Goal: Browse casually: Explore the website without a specific task or goal

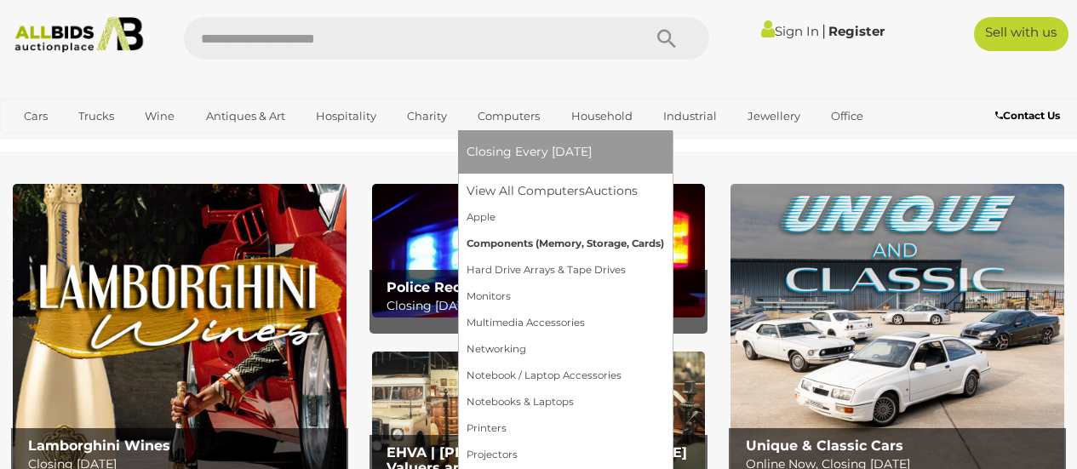
click at [507, 241] on link "Components (Memory, Storage, Cards)" at bounding box center [564, 244] width 197 height 26
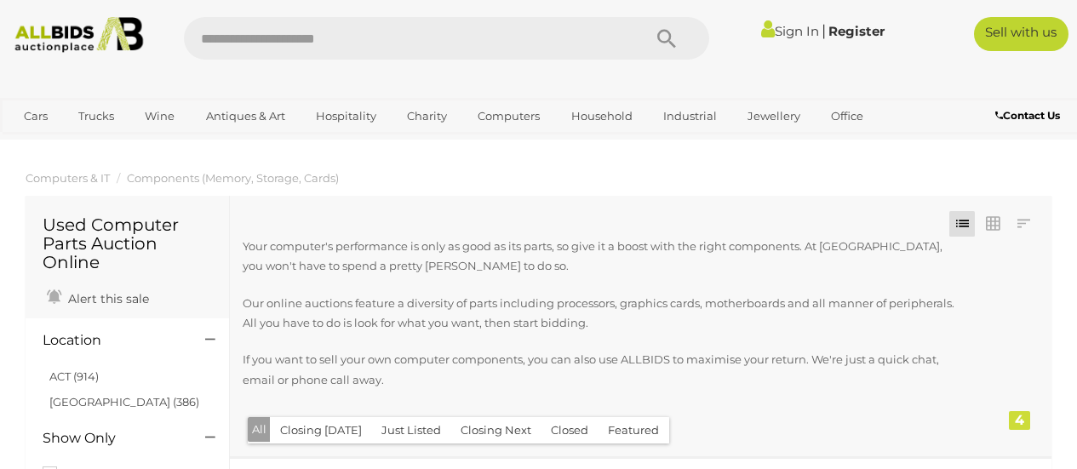
click at [479, 426] on button "Closing Next" at bounding box center [495, 430] width 91 height 26
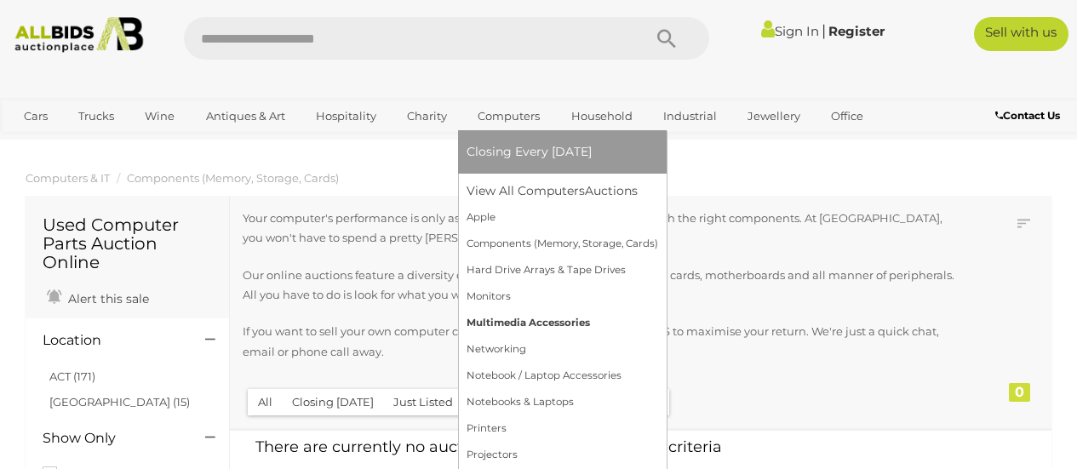
click at [494, 326] on link "Multimedia Accessories" at bounding box center [562, 323] width 192 height 26
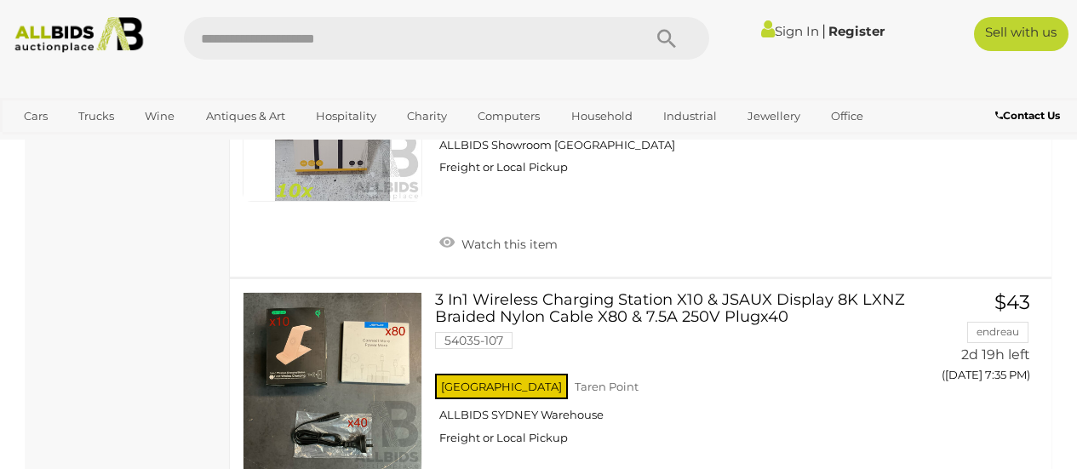
scroll to position [1107, 0]
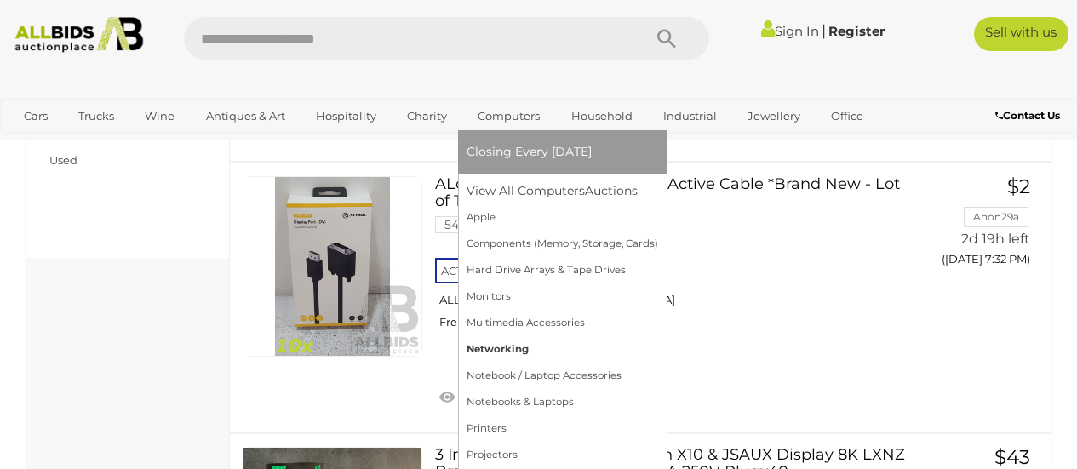
click at [503, 350] on link "Networking" at bounding box center [562, 349] width 192 height 26
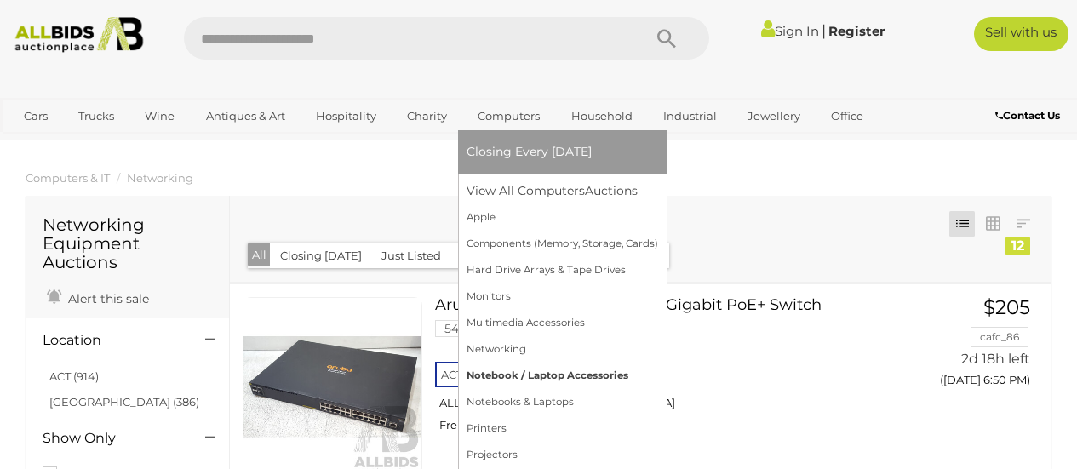
click at [505, 374] on link "Notebook / Laptop Accessories" at bounding box center [562, 376] width 192 height 26
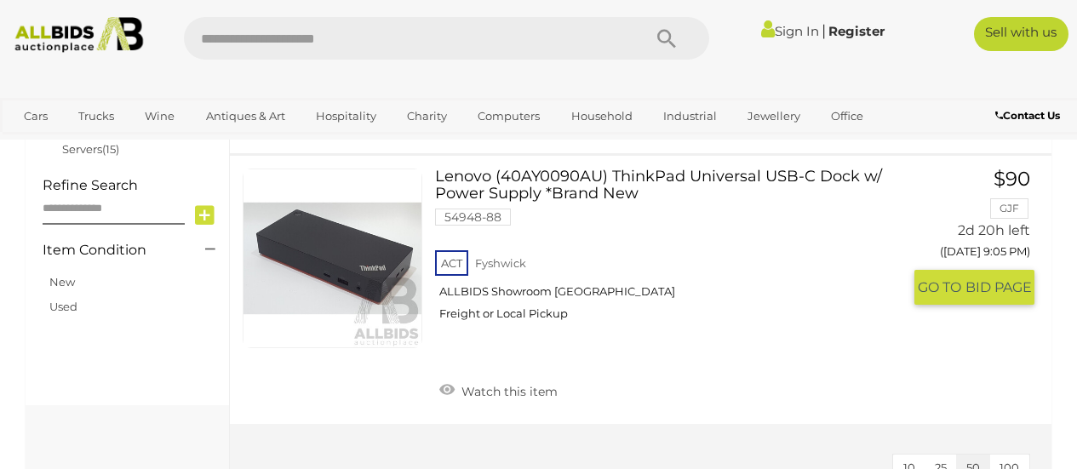
scroll to position [921, 0]
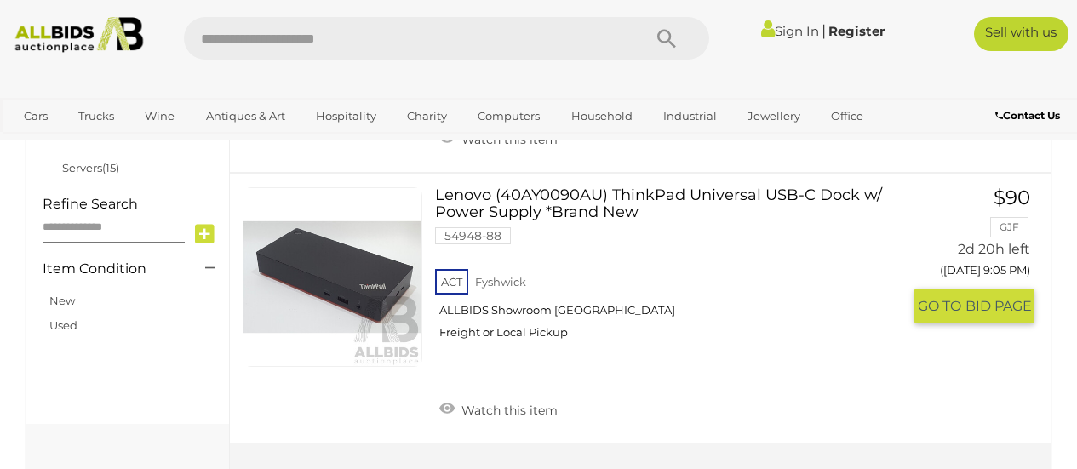
click at [505, 288] on div "ACT [GEOGRAPHIC_DATA] ALLBIDS Showroom Fyshwick Freight or Local Pickup" at bounding box center [668, 310] width 466 height 88
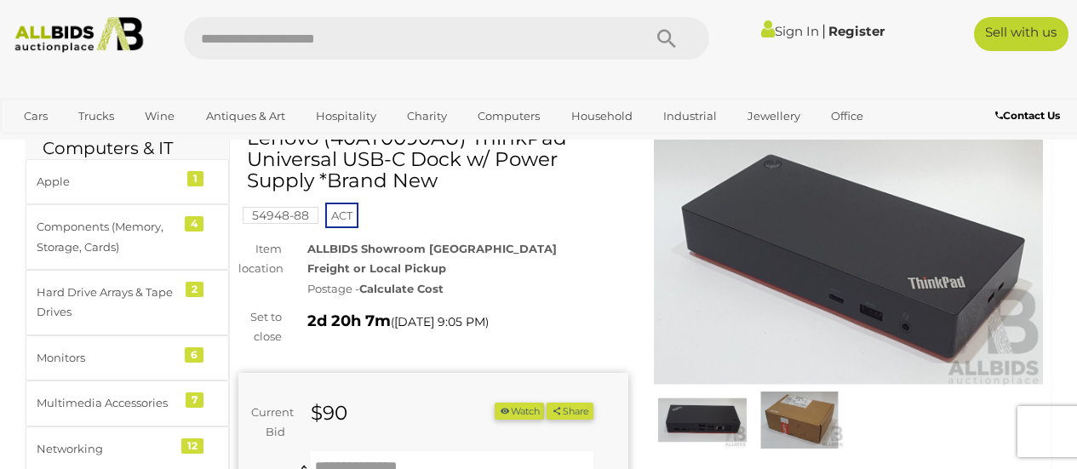
scroll to position [85, 0]
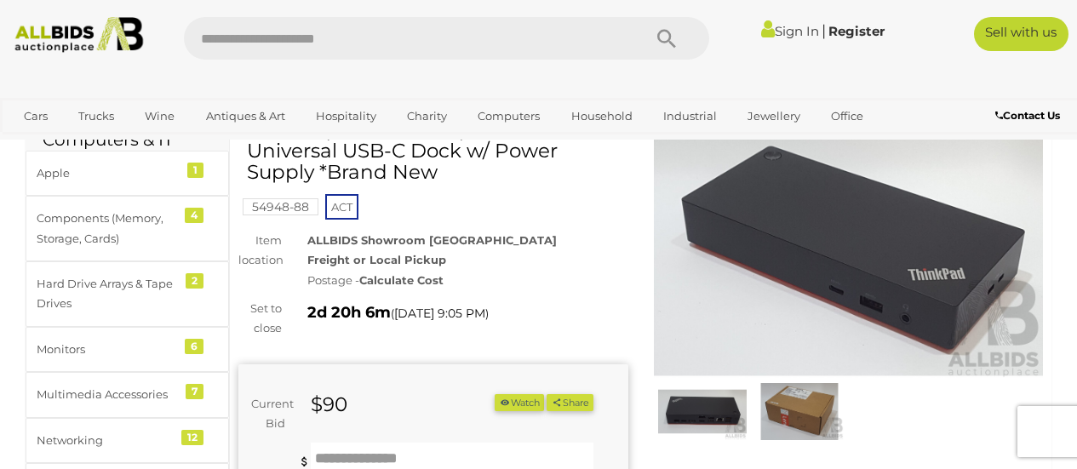
click at [690, 400] on img at bounding box center [702, 411] width 89 height 57
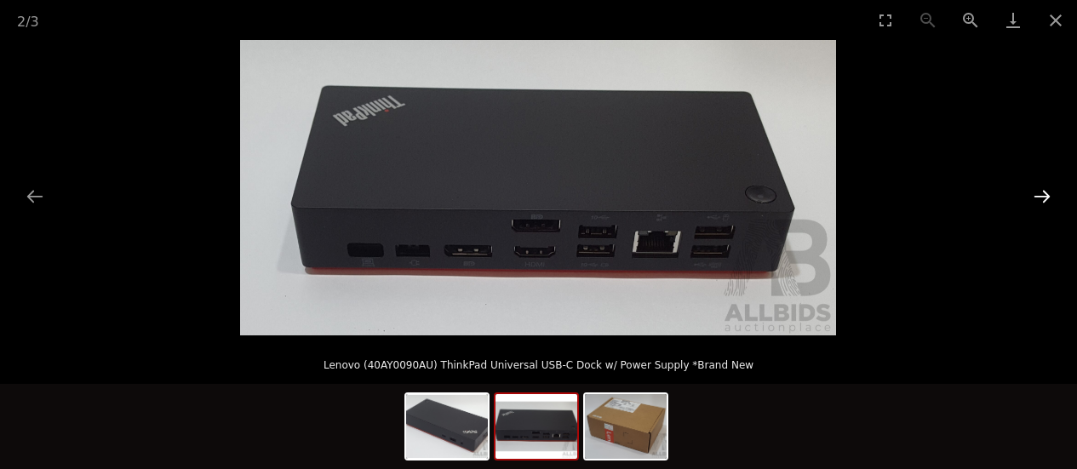
click at [1044, 190] on button "Next slide" at bounding box center [1042, 196] width 36 height 33
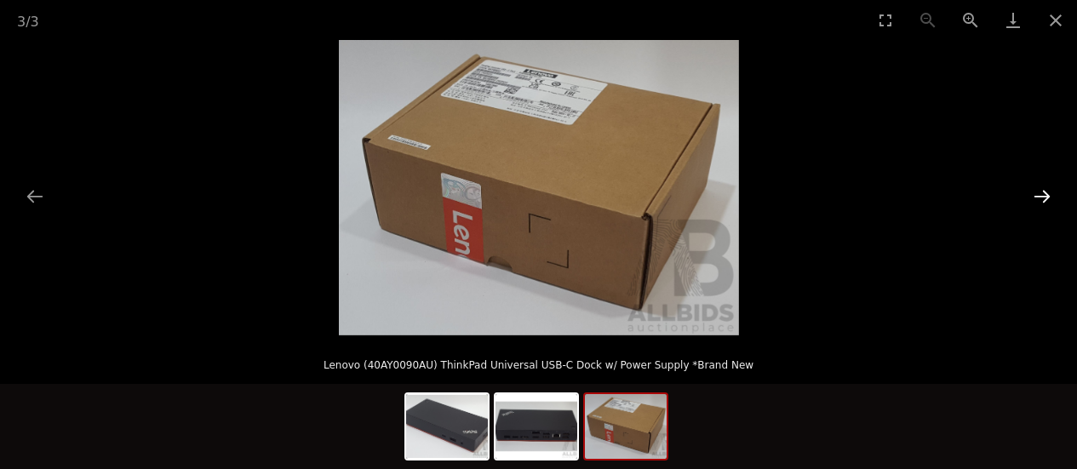
click at [1044, 190] on button "Next slide" at bounding box center [1042, 196] width 36 height 33
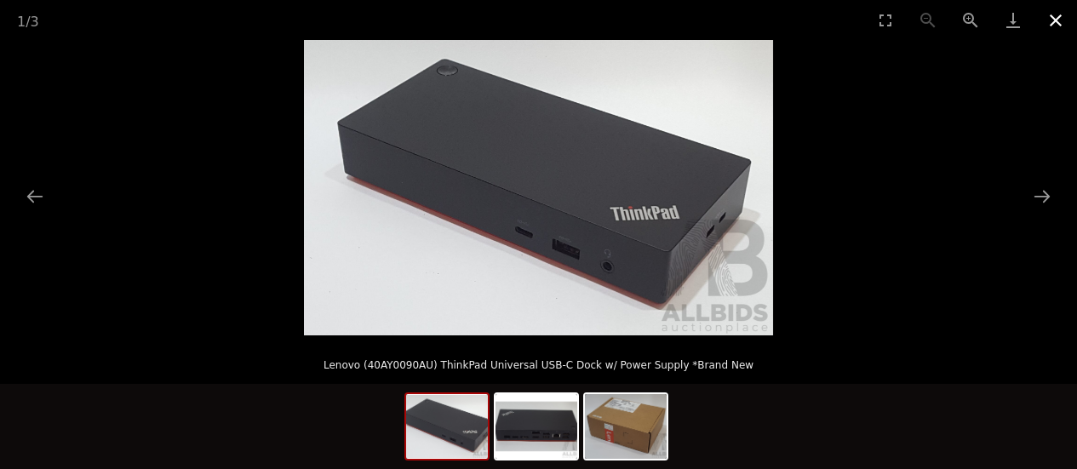
click at [1049, 17] on button "Close gallery" at bounding box center [1055, 20] width 43 height 40
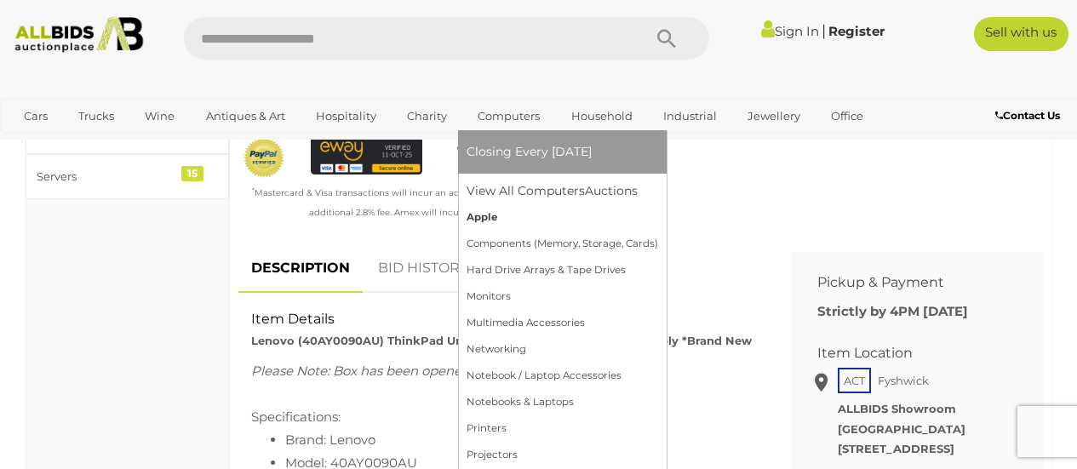
scroll to position [681, 0]
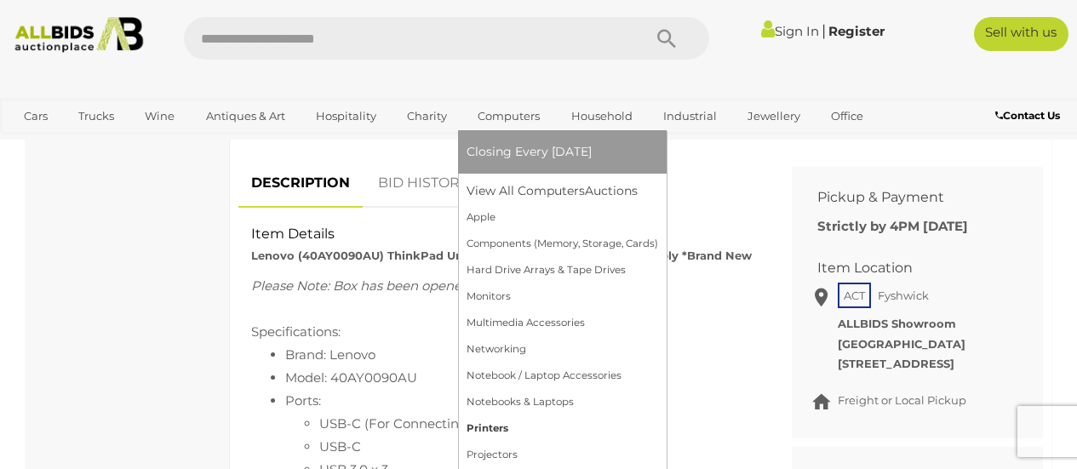
click at [485, 423] on link "Printers" at bounding box center [562, 428] width 192 height 26
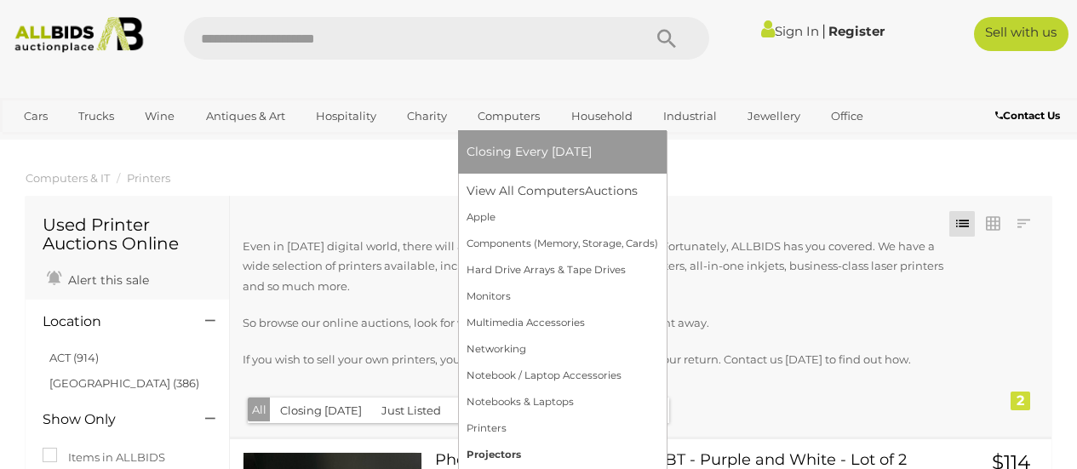
click at [495, 459] on link "Projectors" at bounding box center [562, 455] width 192 height 26
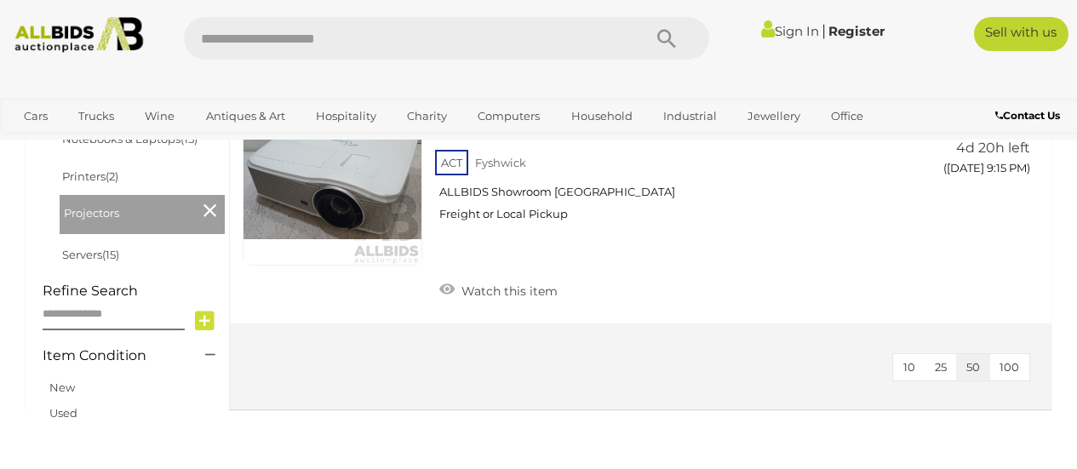
scroll to position [851, 0]
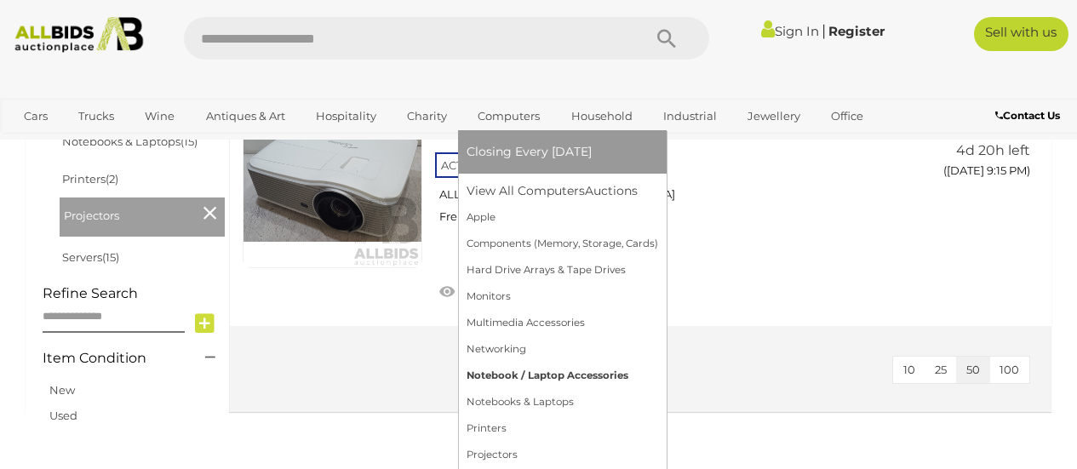
click at [504, 375] on link "Notebook / Laptop Accessories" at bounding box center [562, 376] width 192 height 26
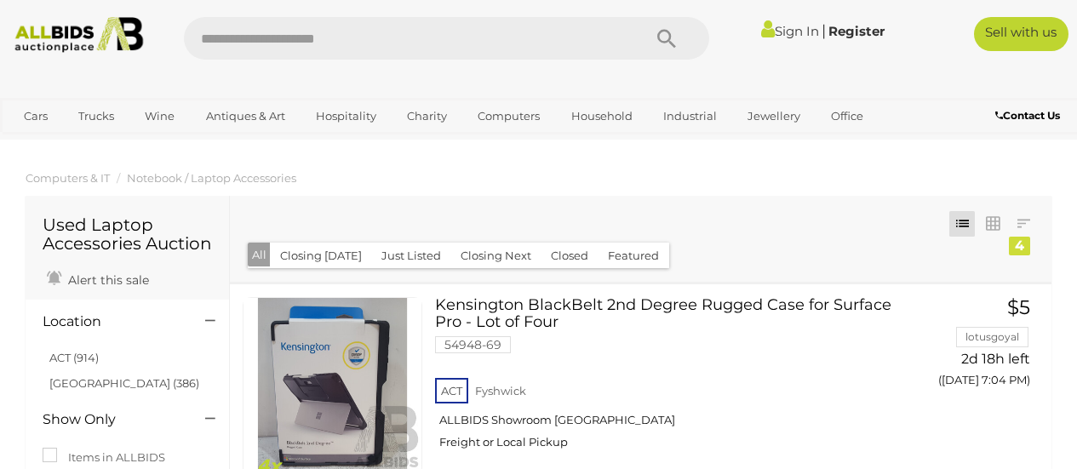
scroll to position [1006, 0]
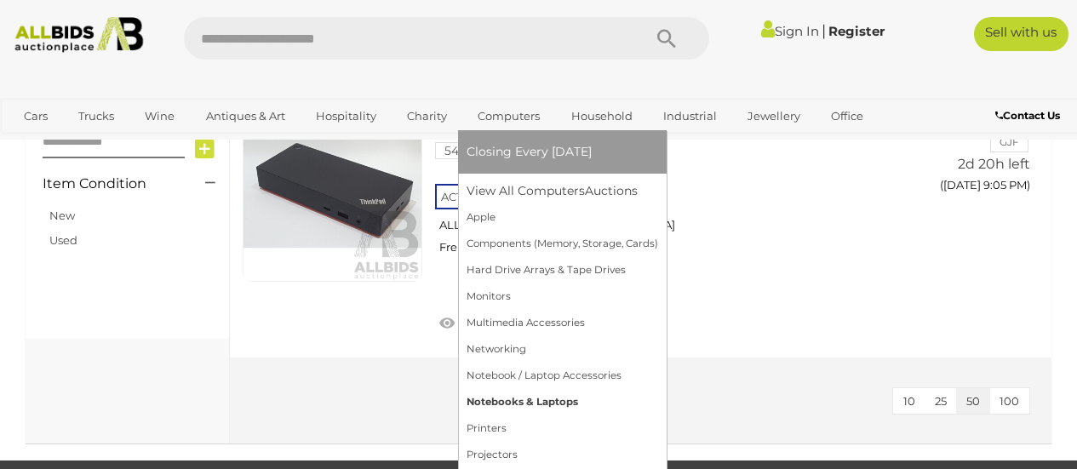
click at [539, 397] on link "Notebooks & Laptops" at bounding box center [562, 402] width 192 height 26
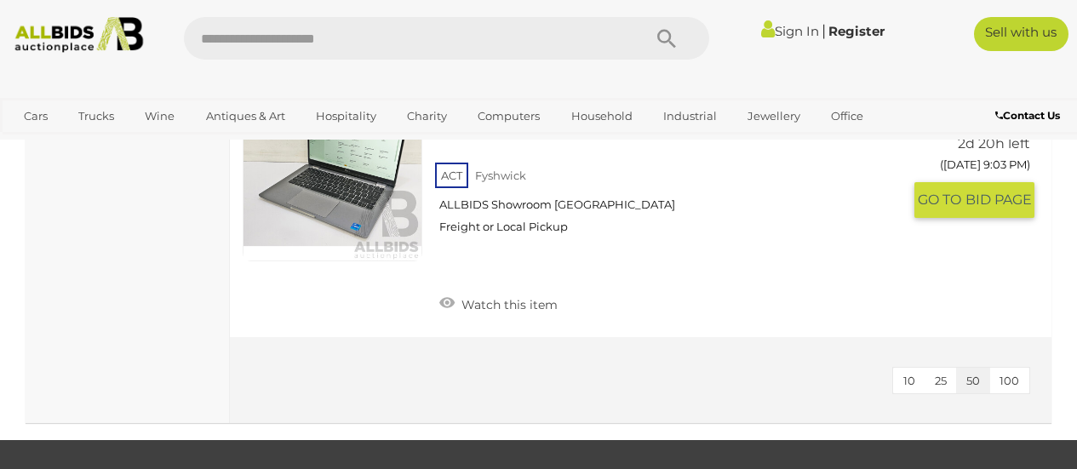
scroll to position [4171, 0]
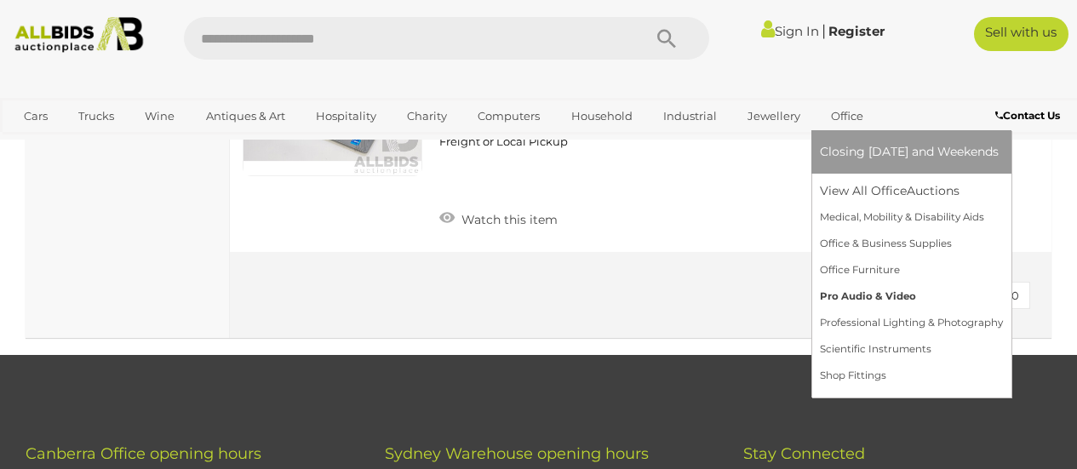
click at [849, 295] on link "Pro Audio & Video" at bounding box center [911, 296] width 183 height 26
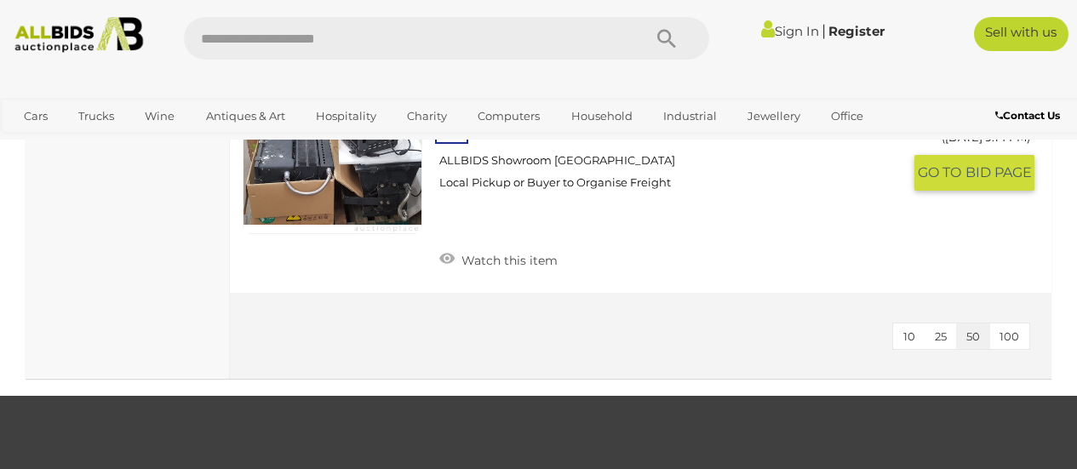
scroll to position [1788, 0]
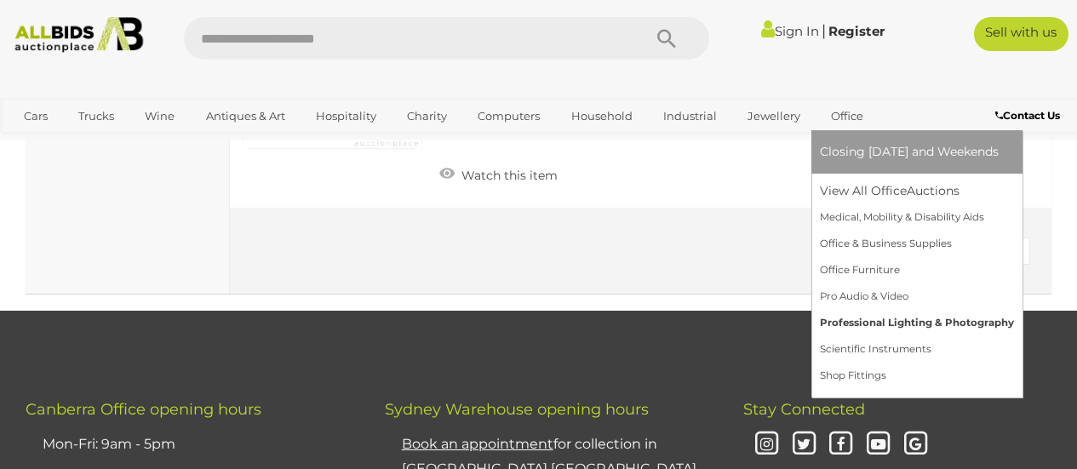
click at [872, 323] on link "Professional Lighting & Photography" at bounding box center [917, 323] width 194 height 26
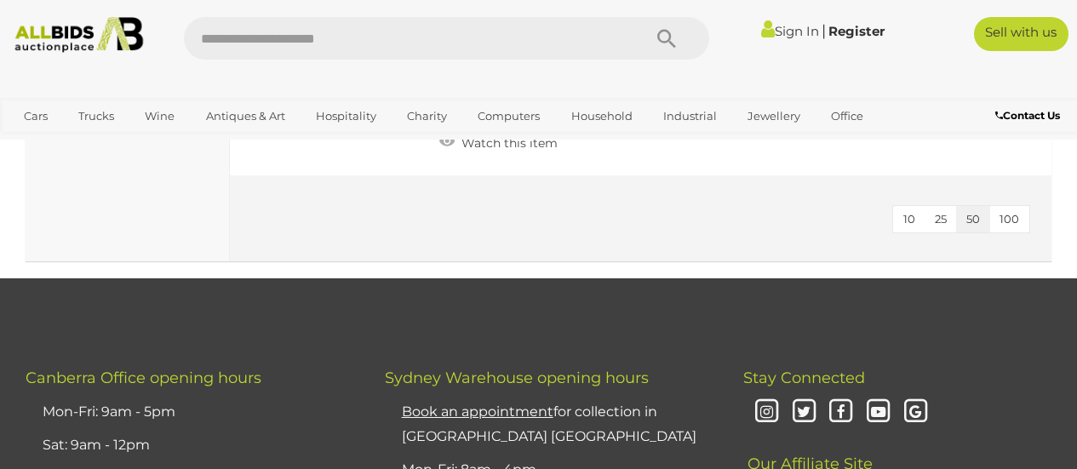
scroll to position [3490, 0]
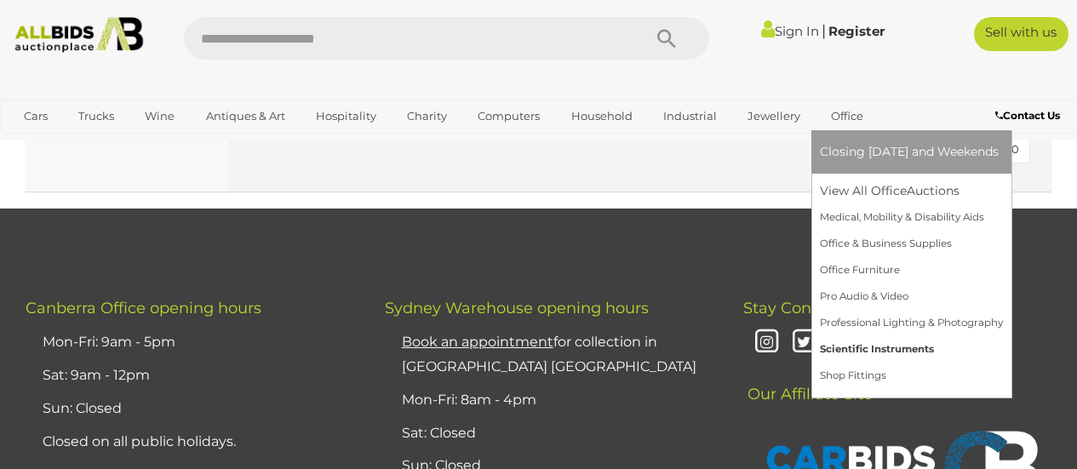
click at [849, 347] on link "Scientific Instruments" at bounding box center [911, 349] width 183 height 26
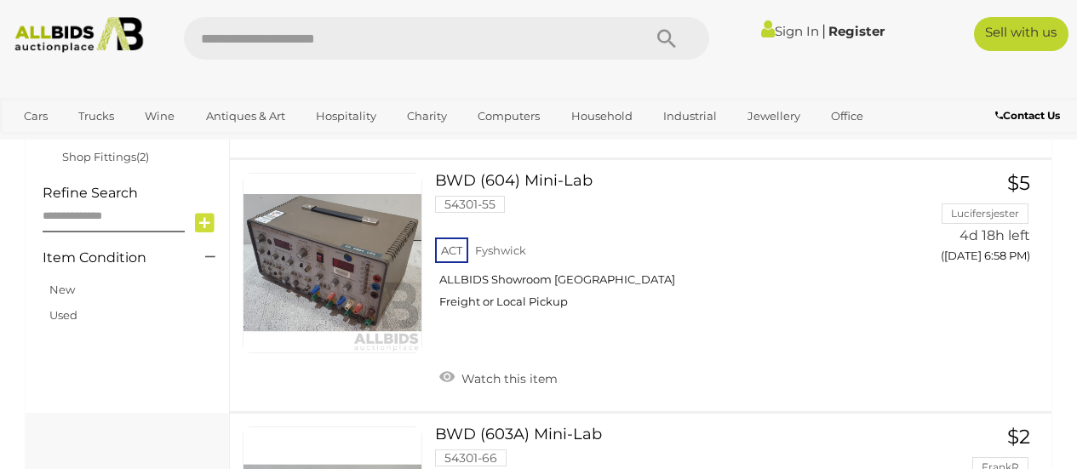
scroll to position [936, 0]
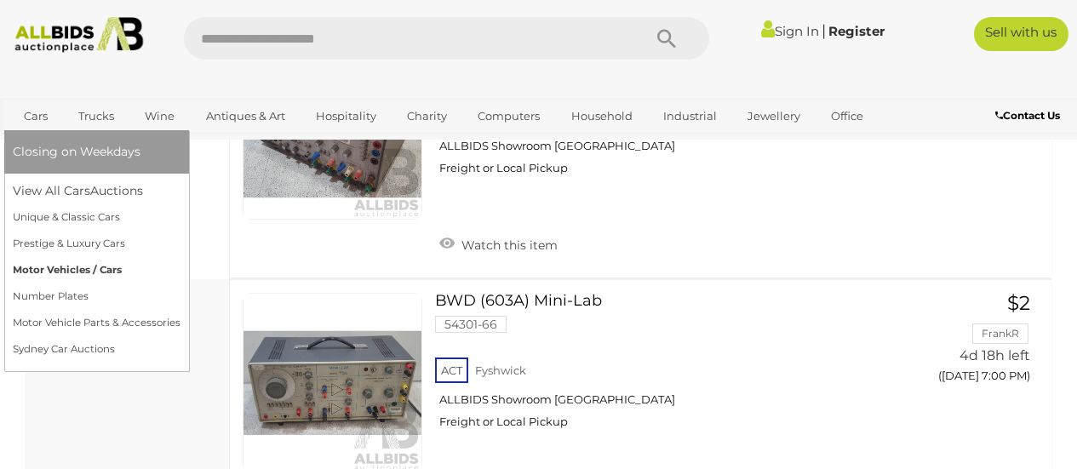
click at [48, 266] on link "Motor Vehicles / Cars" at bounding box center [97, 270] width 168 height 26
